Goal: Task Accomplishment & Management: Manage account settings

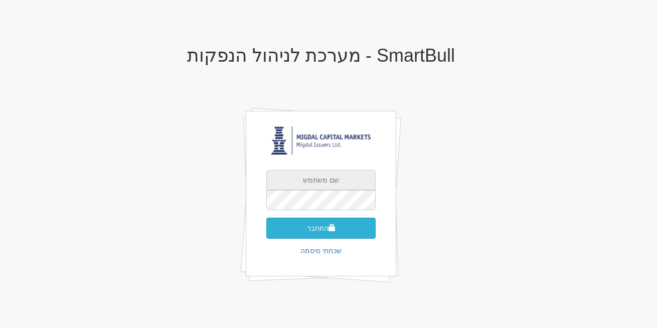
type input "[EMAIL_ADDRESS][DOMAIN_NAME]"
click at [318, 228] on button "התחבר" at bounding box center [320, 228] width 109 height 21
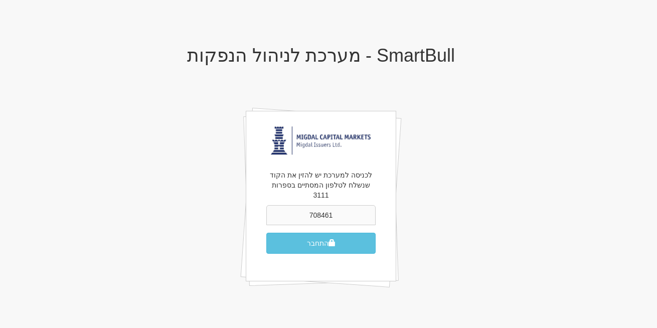
type input "708461"
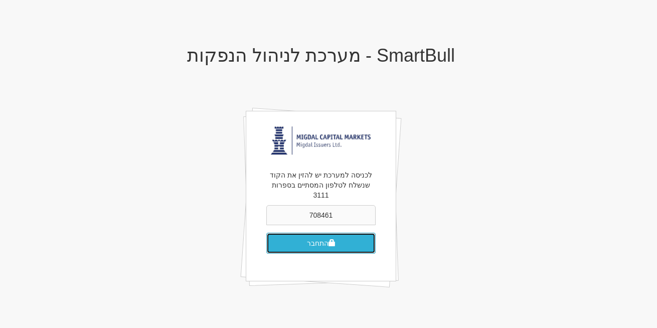
click at [318, 233] on button "התחבר" at bounding box center [320, 243] width 109 height 21
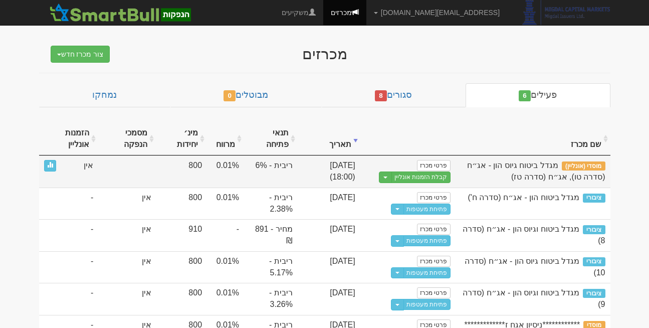
click at [433, 159] on td "פרטי מכרז נוסח הזמנה למשקיעים × עורך טקסט עשיר, offer_mail_template_body גזירה" at bounding box center [407, 171] width 95 height 32
click at [434, 164] on link "פרטי מכרז" at bounding box center [433, 165] width 33 height 11
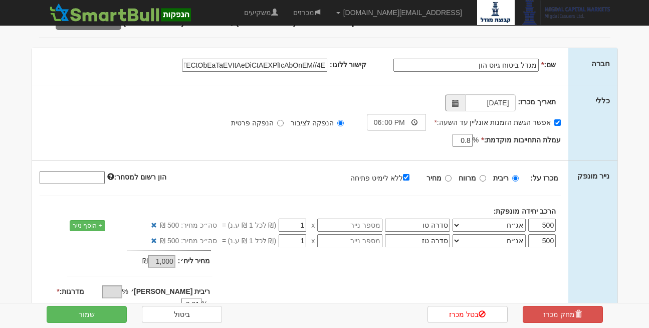
scroll to position [35, 0]
click at [97, 312] on button "שמור" at bounding box center [87, 314] width 80 height 17
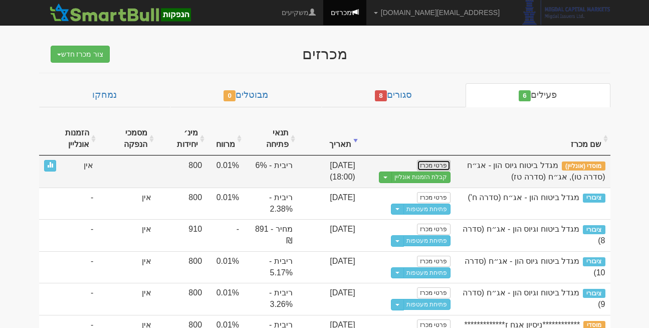
click at [440, 163] on link "פרטי מכרז" at bounding box center [433, 165] width 33 height 11
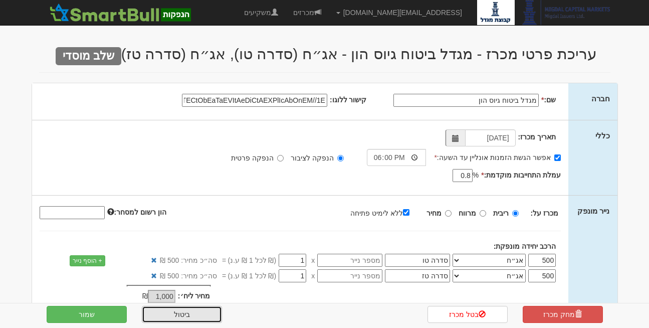
click at [179, 317] on link "ביטול" at bounding box center [182, 314] width 80 height 17
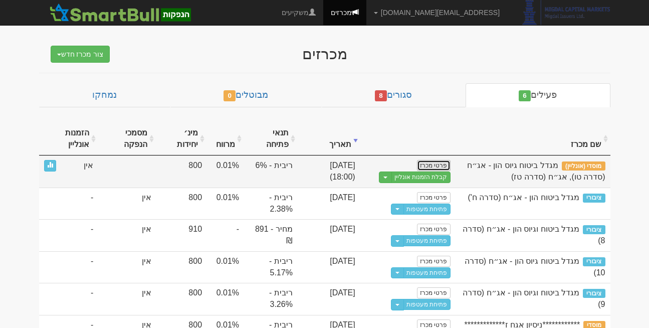
click at [421, 165] on link "פרטי מכרז" at bounding box center [433, 165] width 33 height 11
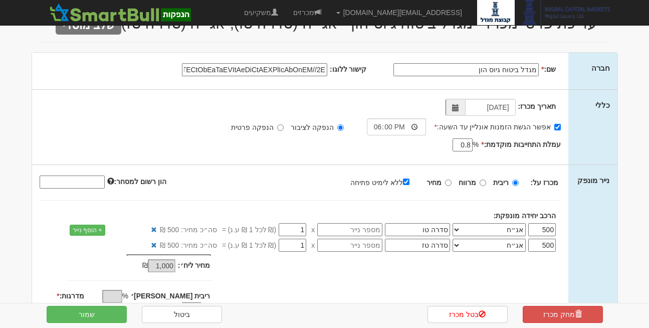
scroll to position [35, 0]
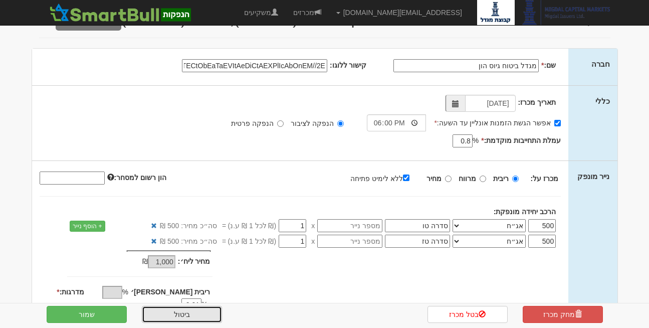
click at [173, 313] on link "ביטול" at bounding box center [182, 314] width 80 height 17
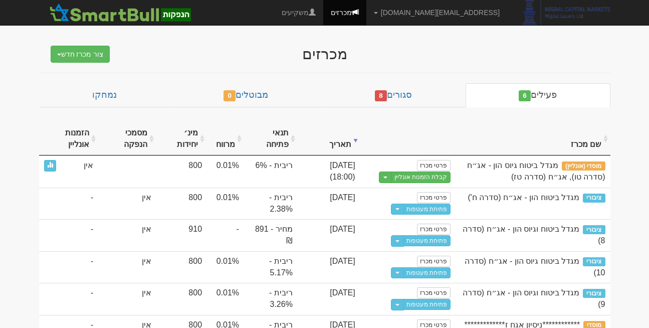
click at [519, 50] on div "מכרזים" at bounding box center [324, 54] width 391 height 17
